Goal: Transaction & Acquisition: Book appointment/travel/reservation

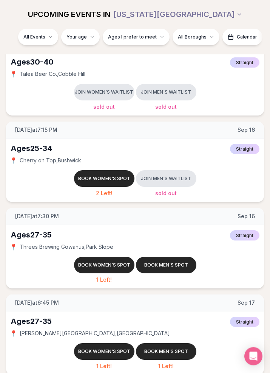
scroll to position [474, 0]
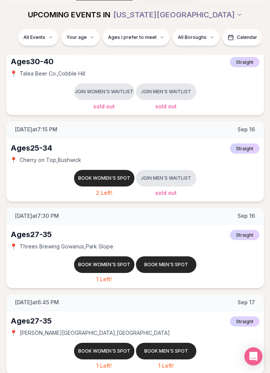
click at [180, 264] on button "Book men's spot" at bounding box center [166, 265] width 60 height 17
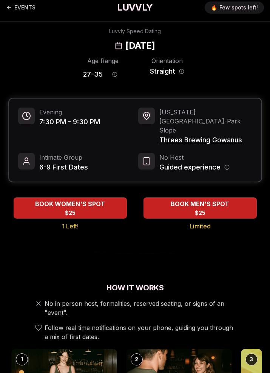
click at [233, 198] on div "BOOK MEN'S SPOT $25" at bounding box center [200, 208] width 113 height 20
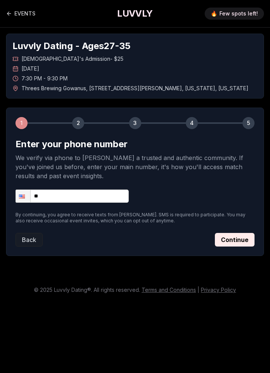
click at [23, 8] on link "EVENTS" at bounding box center [20, 13] width 29 height 15
